Goal: Task Accomplishment & Management: Complete application form

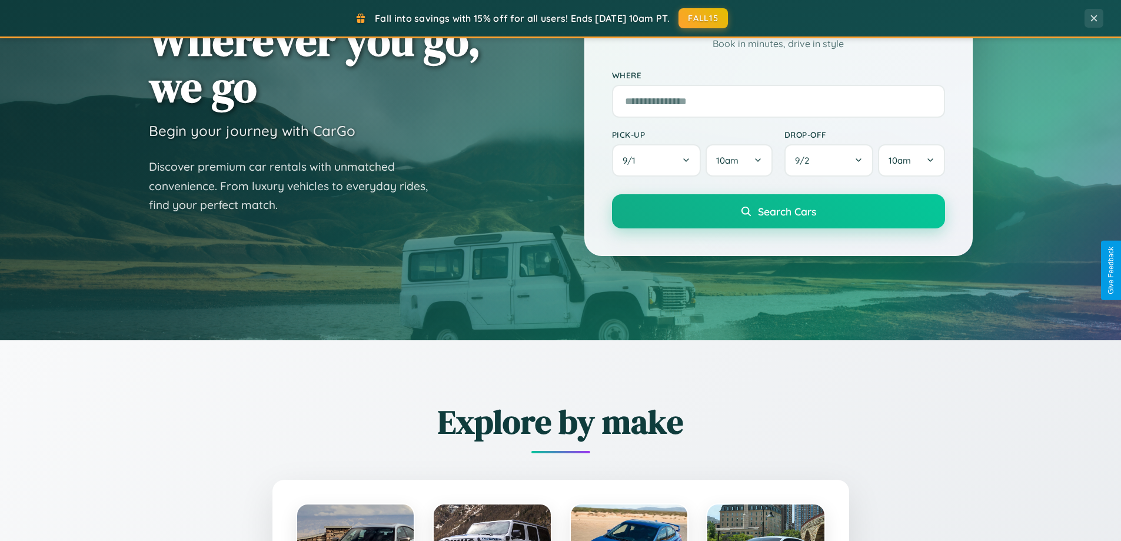
scroll to position [507, 0]
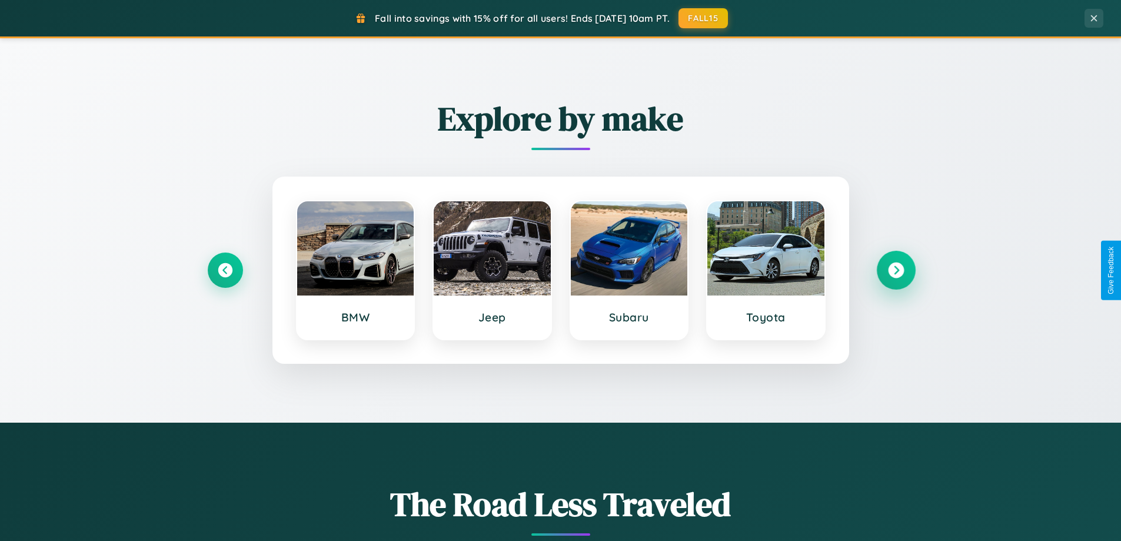
click at [896, 270] on icon at bounding box center [896, 271] width 16 height 16
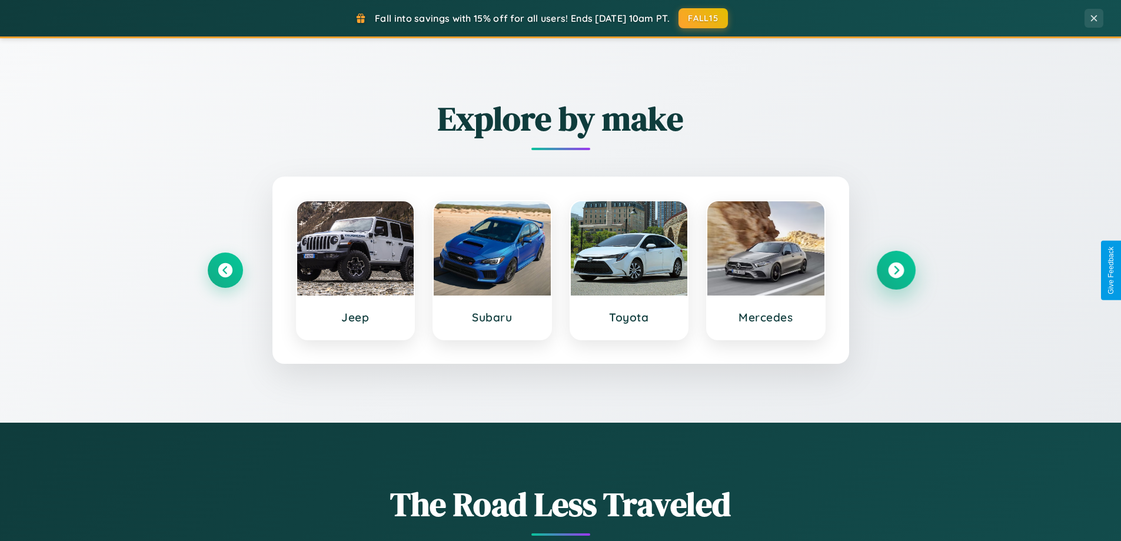
click at [896, 270] on icon at bounding box center [896, 271] width 16 height 16
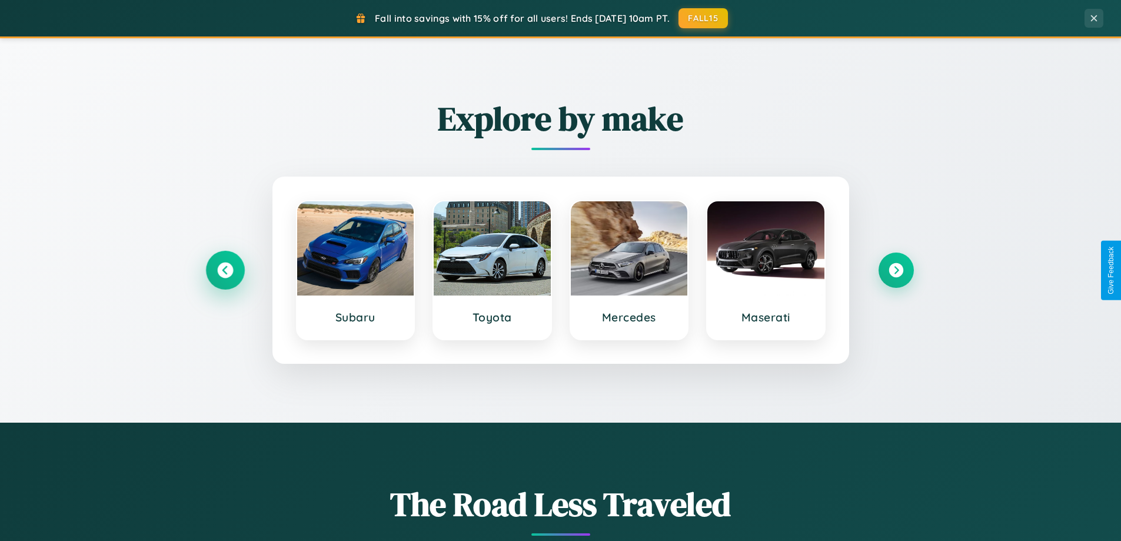
click at [225, 270] on icon at bounding box center [225, 271] width 16 height 16
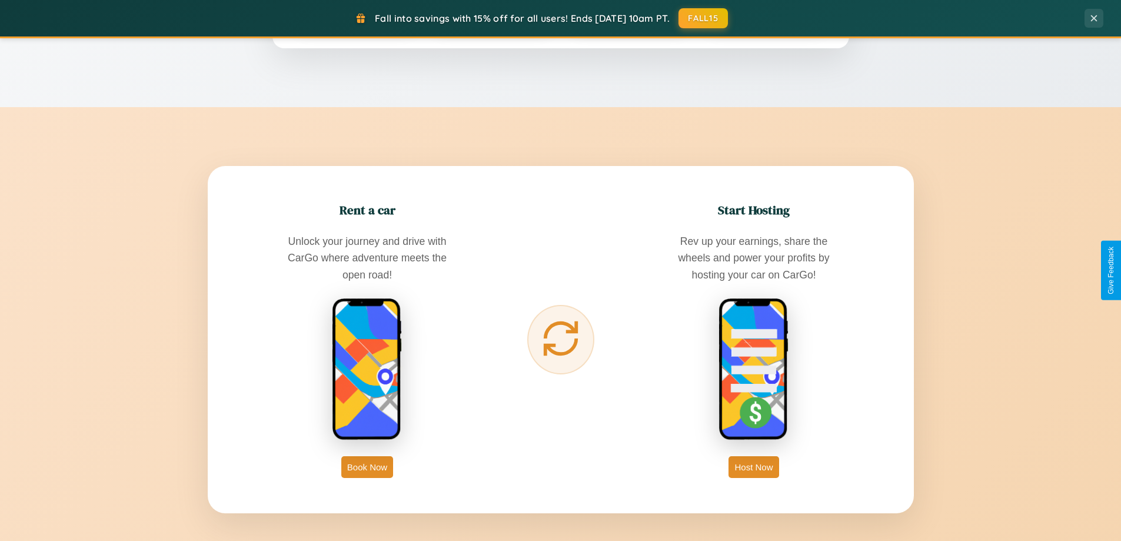
scroll to position [1891, 0]
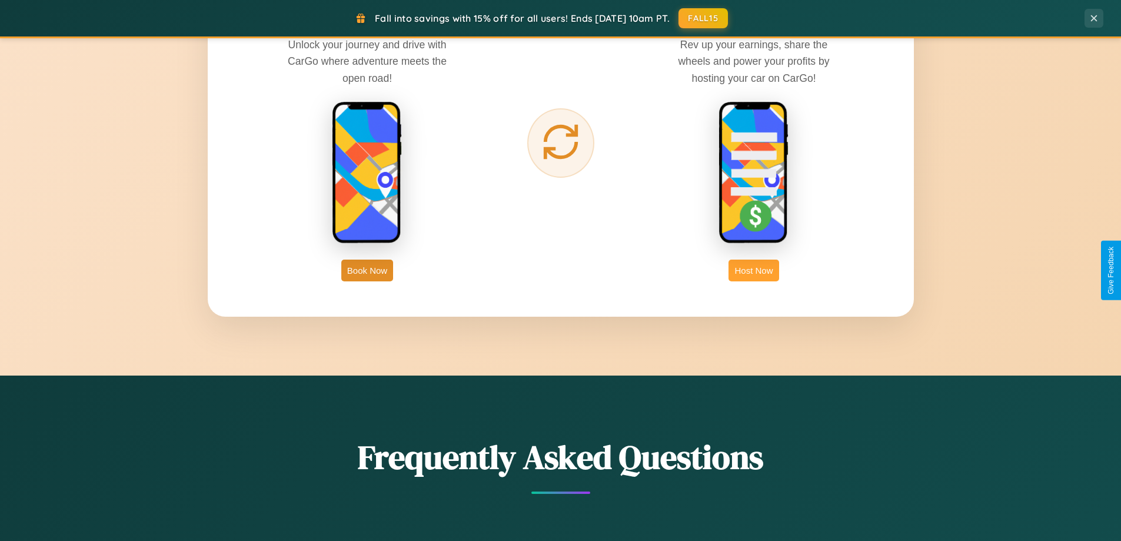
click at [754, 270] on button "Host Now" at bounding box center [754, 271] width 50 height 22
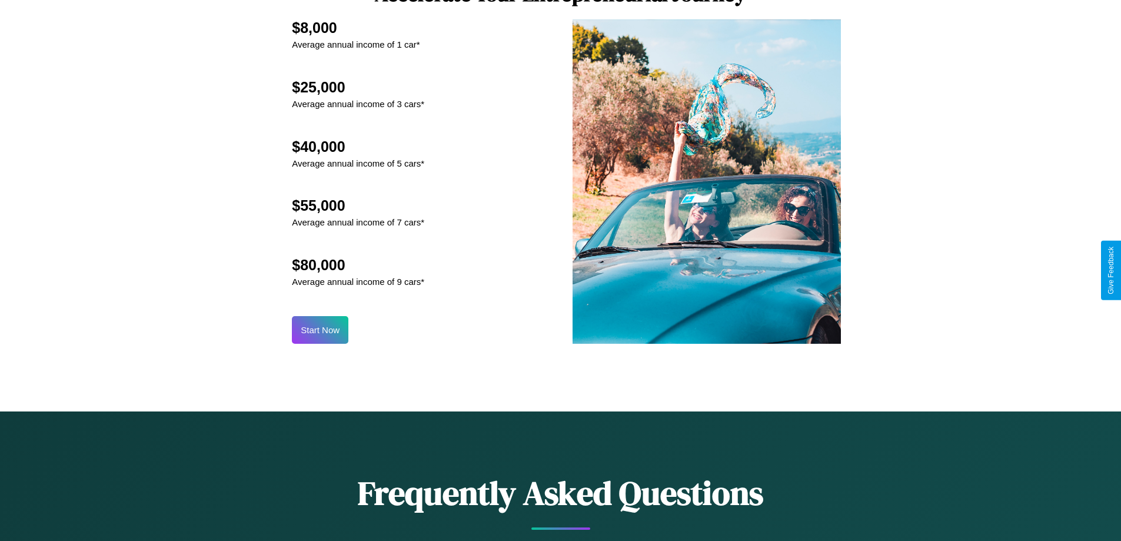
scroll to position [1591, 0]
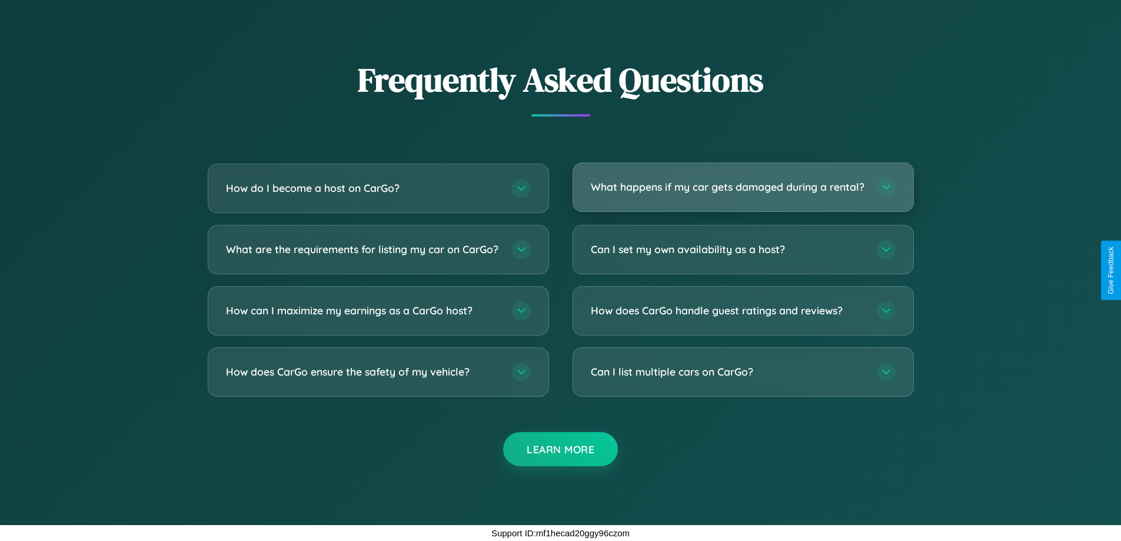
click at [743, 182] on h3 "What happens if my car gets damaged during a rental?" at bounding box center [728, 187] width 274 height 15
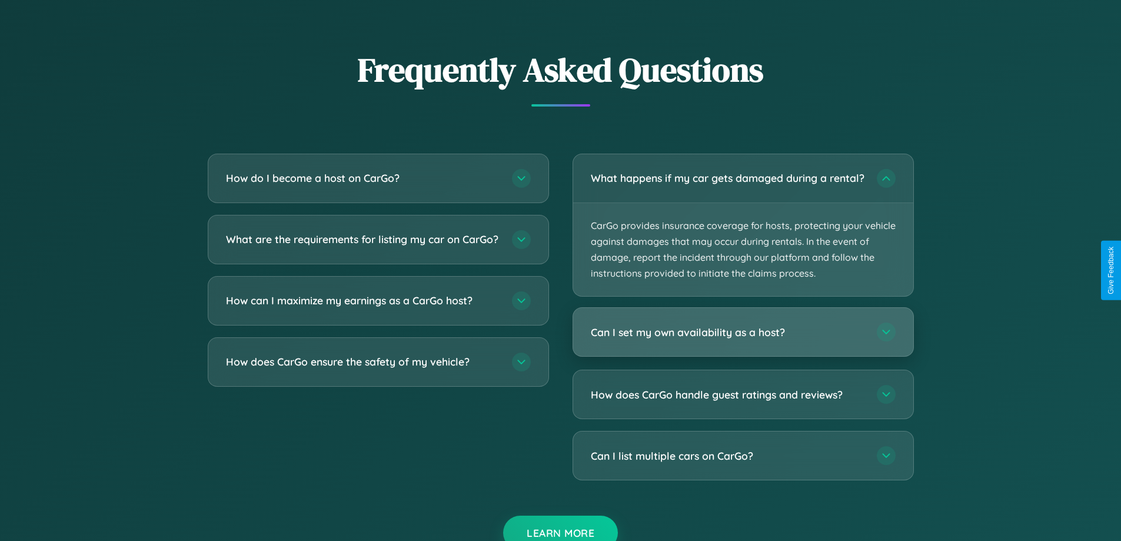
click at [743, 340] on h3 "Can I set my own availability as a host?" at bounding box center [728, 332] width 274 height 15
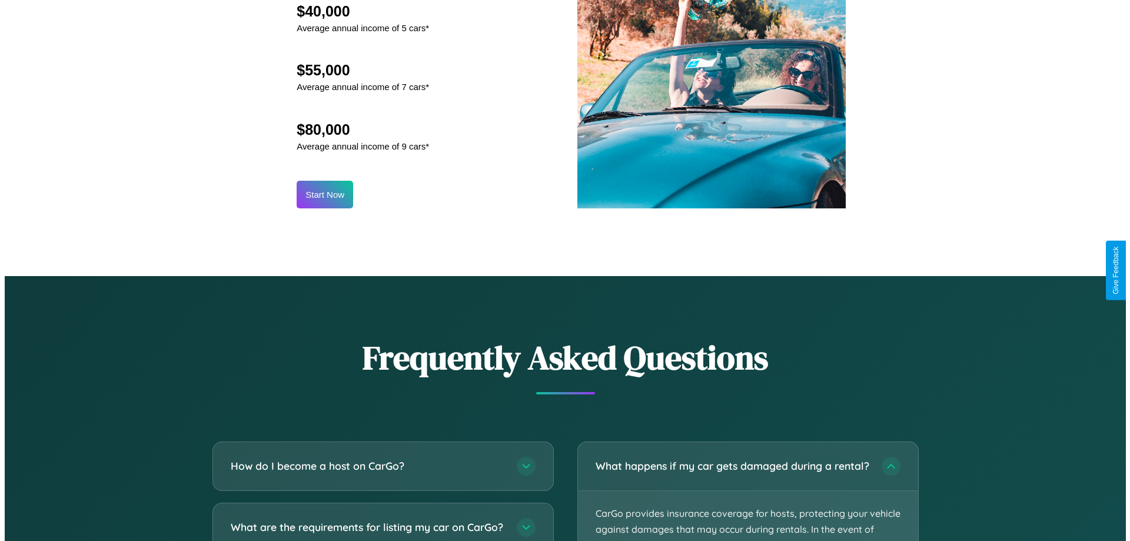
scroll to position [1227, 0]
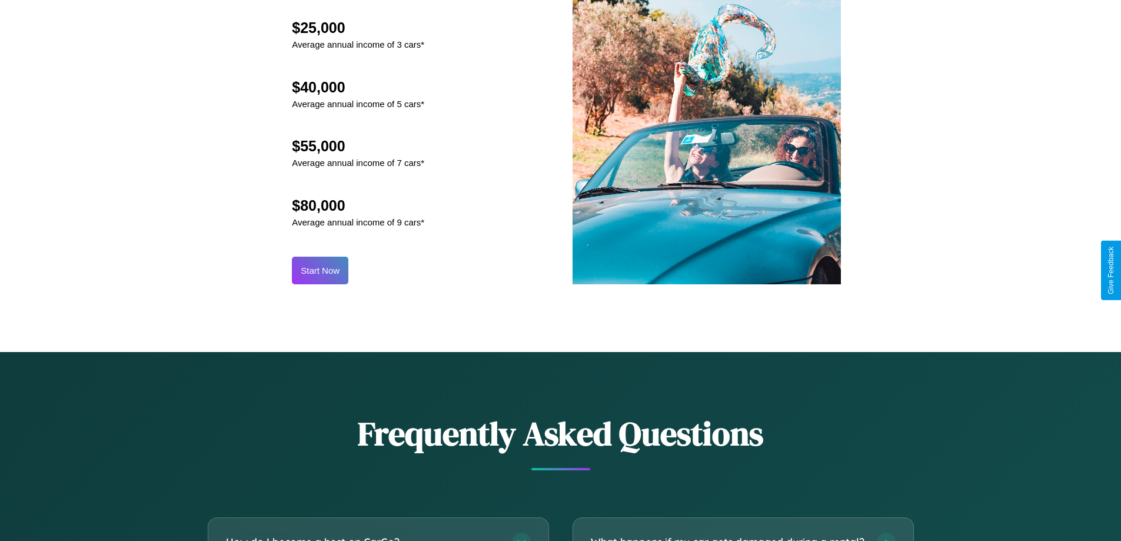
click at [320, 270] on button "Start Now" at bounding box center [320, 271] width 57 height 28
